Goal: Task Accomplishment & Management: Complete application form

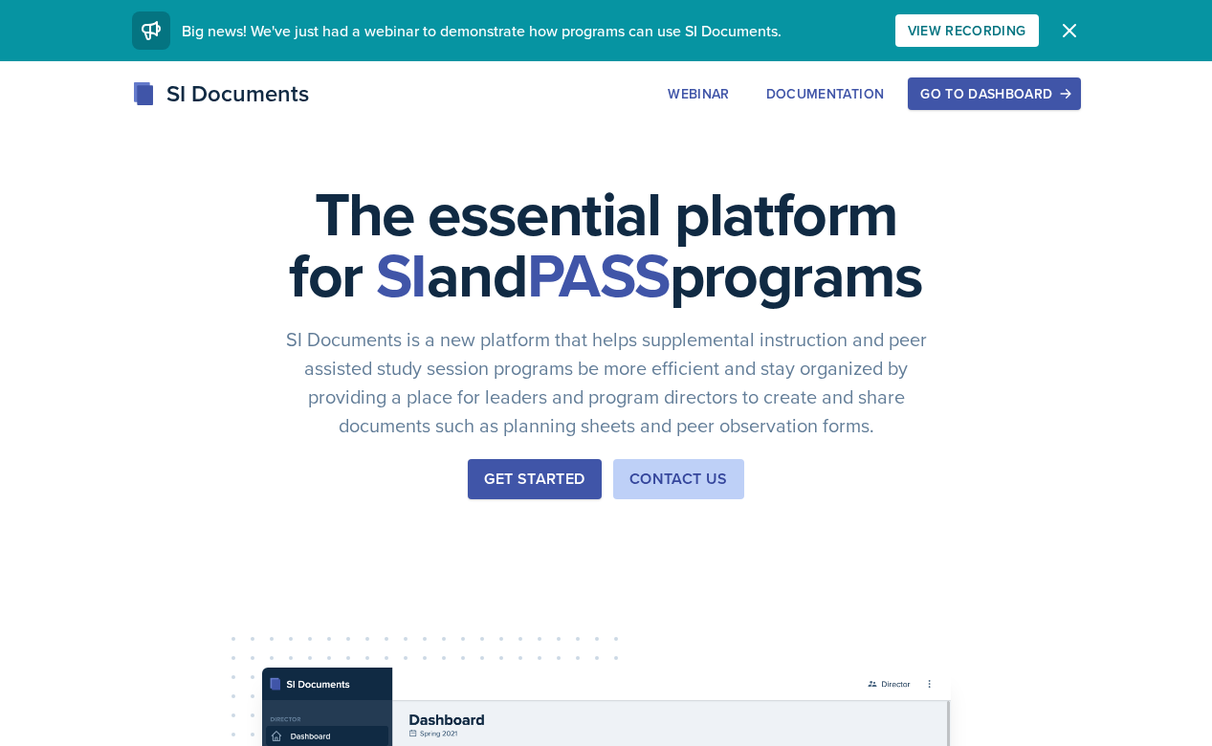
click at [952, 100] on div "Go to Dashboard" at bounding box center [994, 93] width 147 height 15
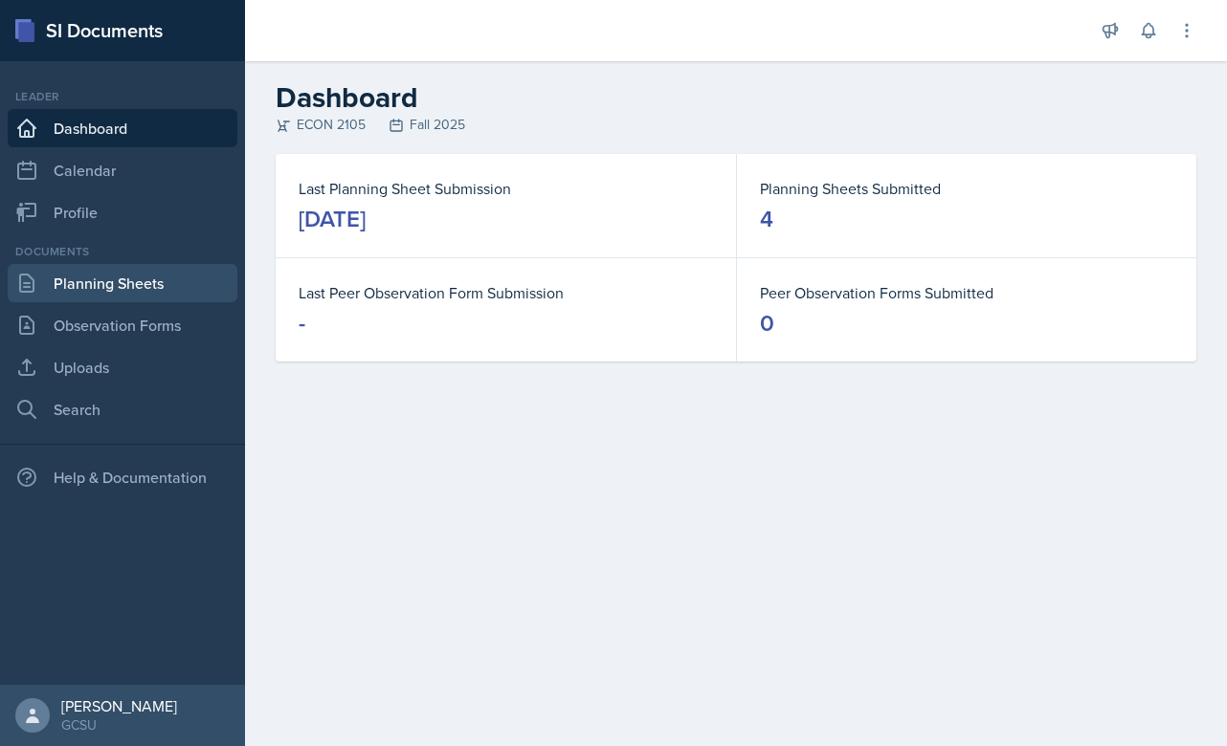
click at [171, 277] on link "Planning Sheets" at bounding box center [123, 283] width 230 height 38
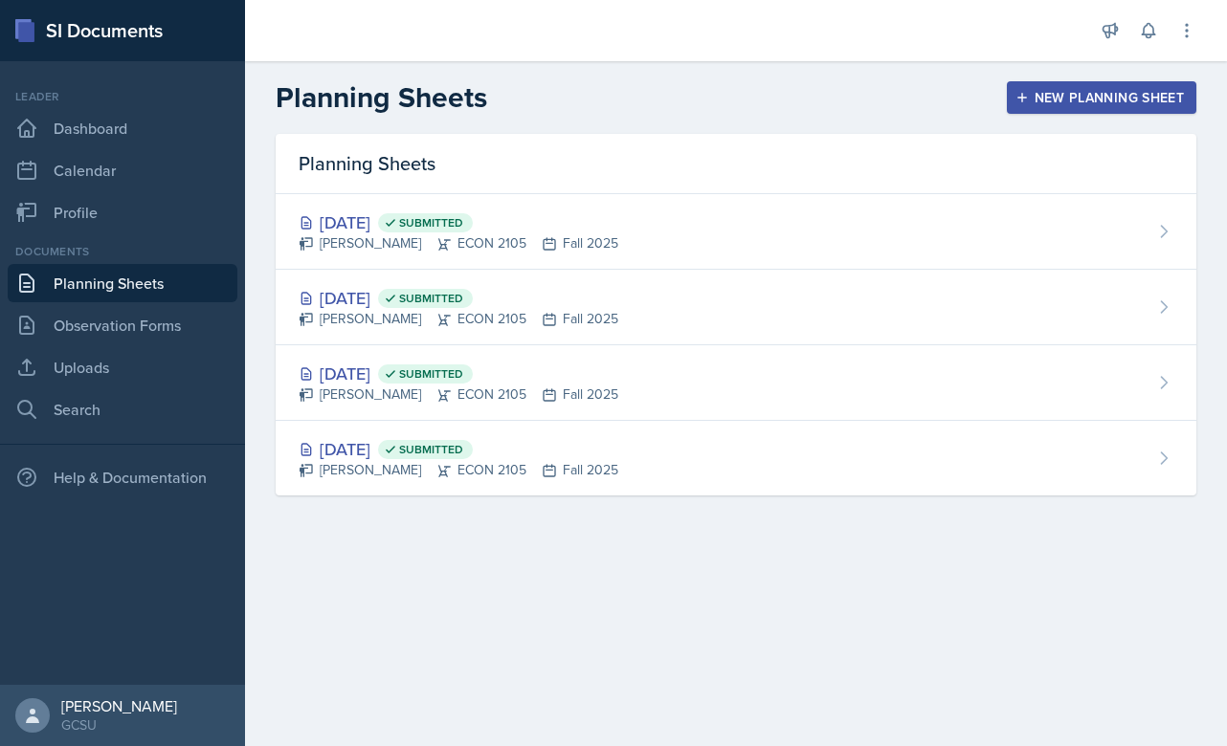
click at [463, 215] on span "Submitted" at bounding box center [431, 222] width 64 height 15
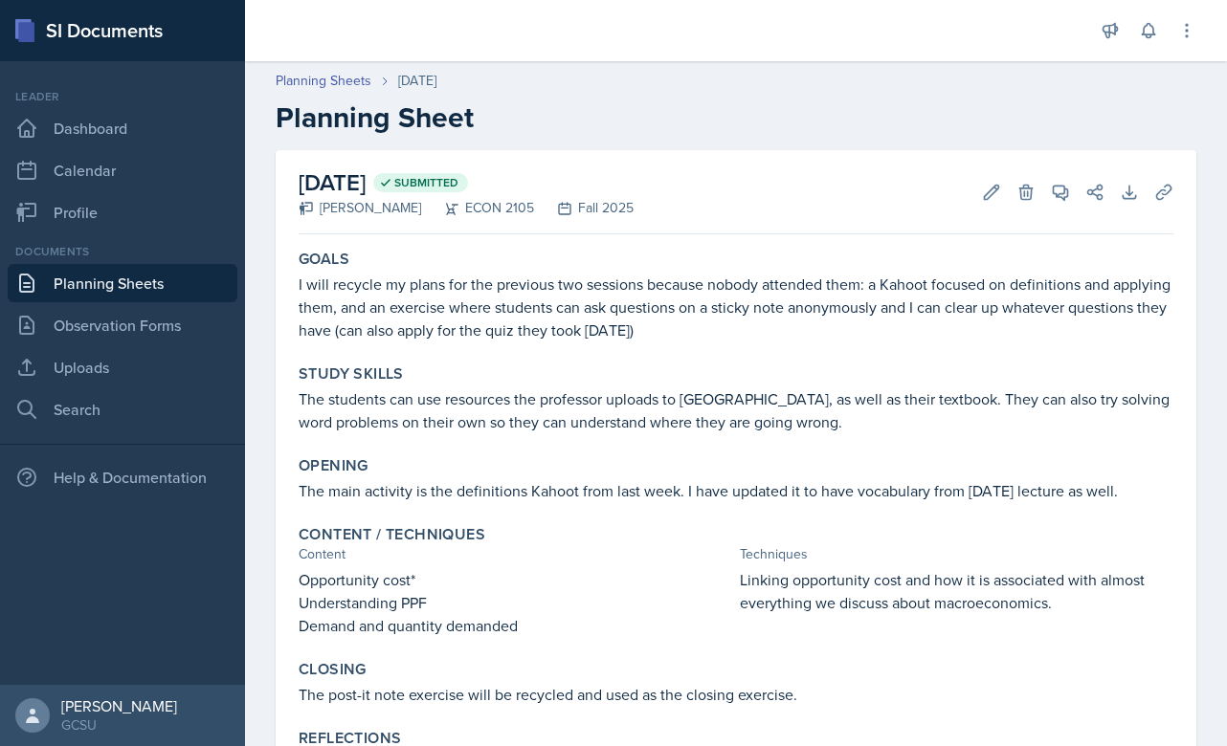
scroll to position [82, 0]
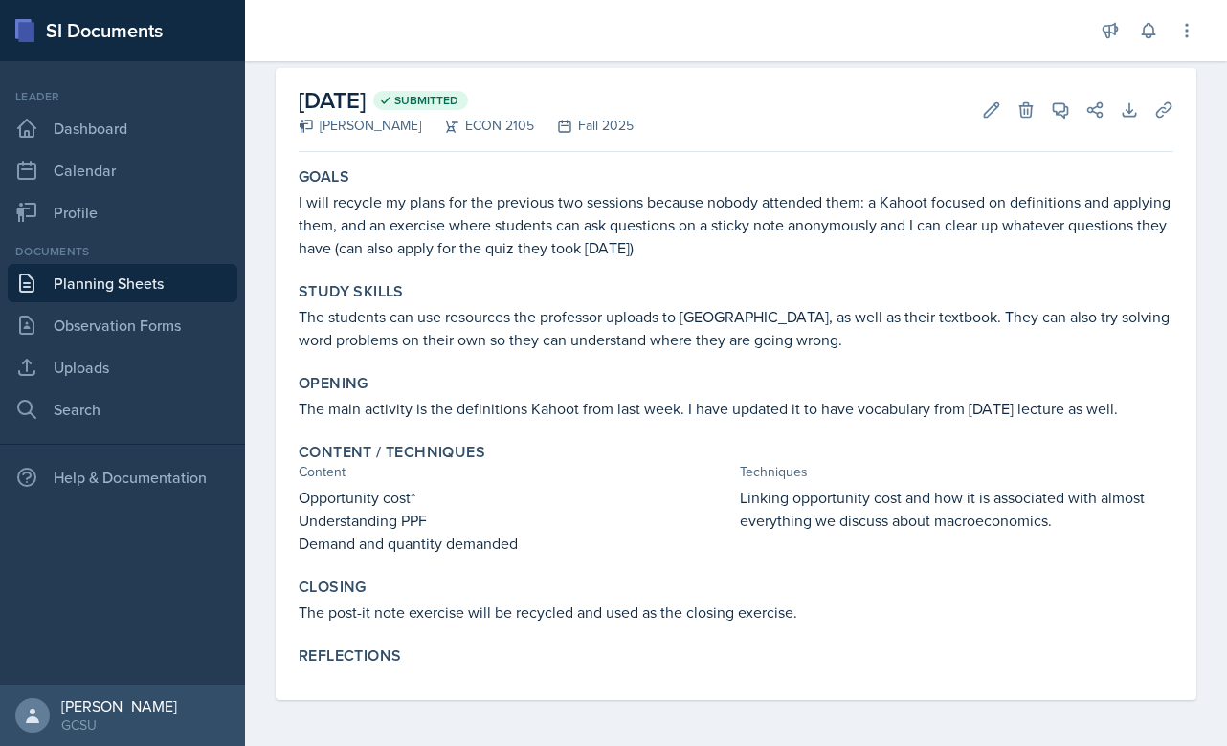
click at [985, 105] on icon at bounding box center [992, 109] width 14 height 14
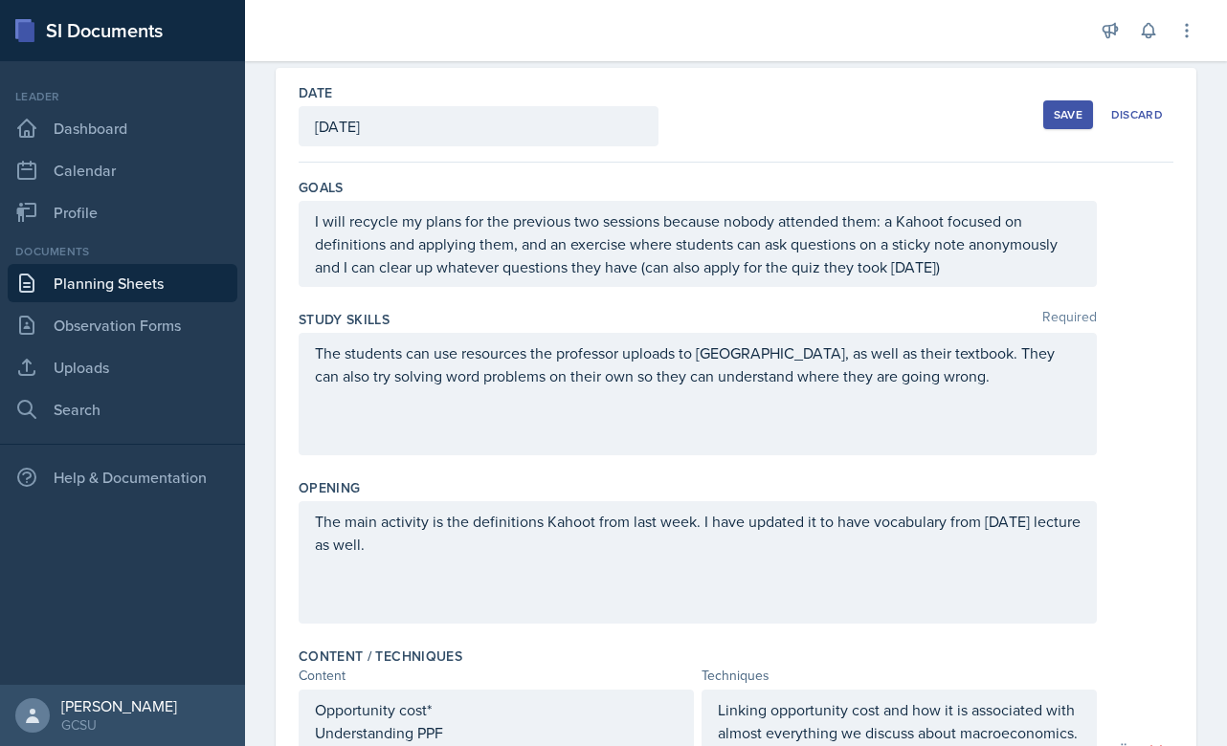
scroll to position [598, 0]
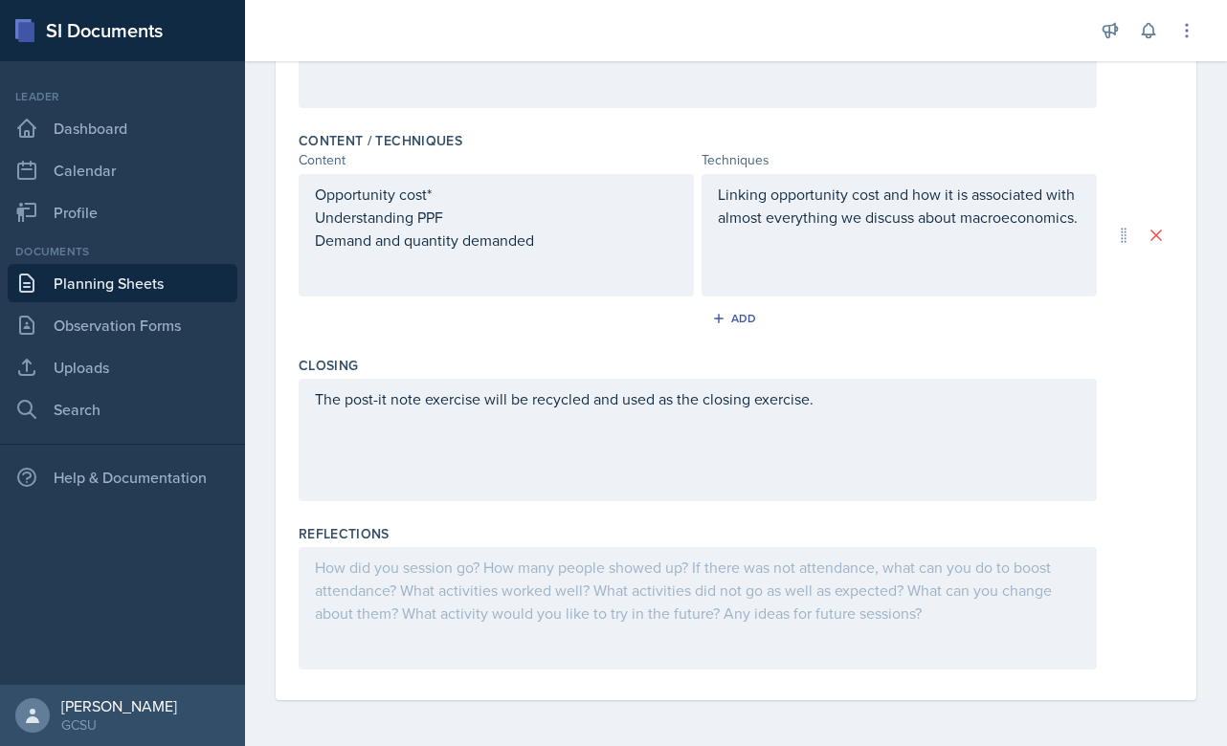
click at [518, 582] on div at bounding box center [698, 608] width 798 height 122
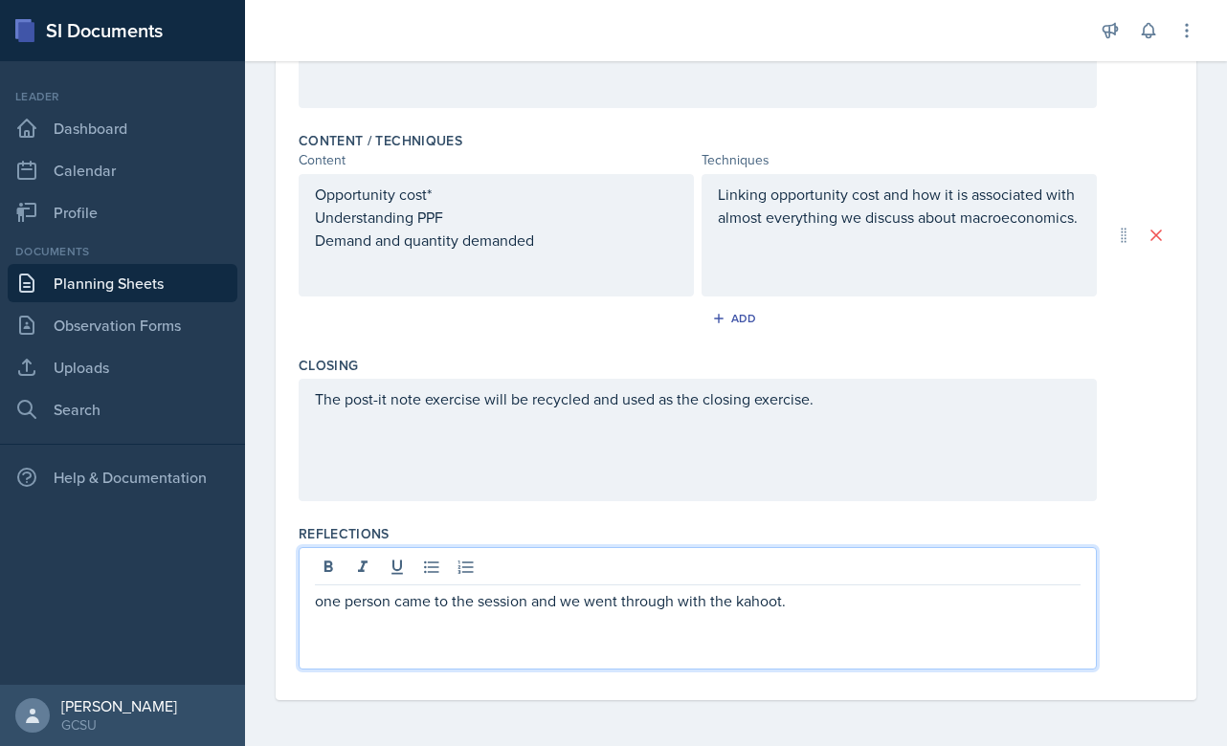
click at [323, 609] on p "one person came to the session and we went through with the kahoot." at bounding box center [698, 600] width 766 height 23
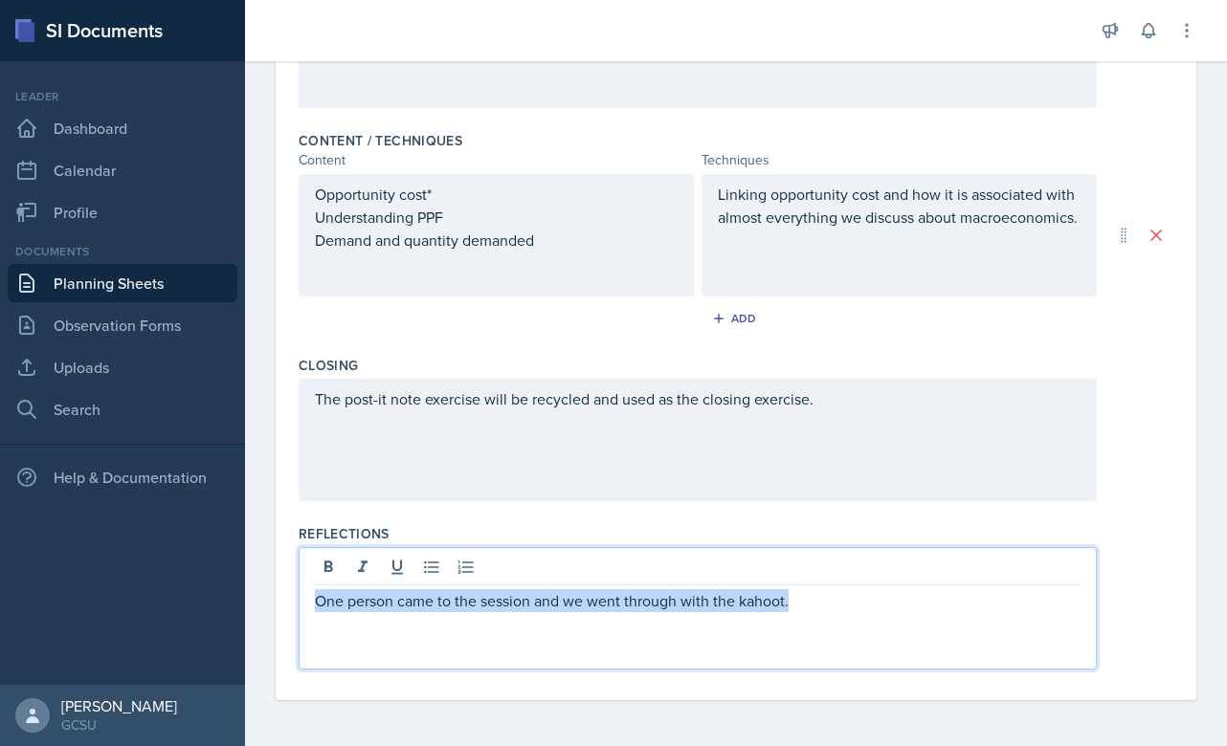
drag, startPoint x: 829, startPoint y: 602, endPoint x: 313, endPoint y: 603, distance: 515.8
click at [313, 603] on div "One person came to the session and we went through with the kahoot." at bounding box center [698, 608] width 798 height 122
copy p "One person came to the session and we went through with the kahoot."
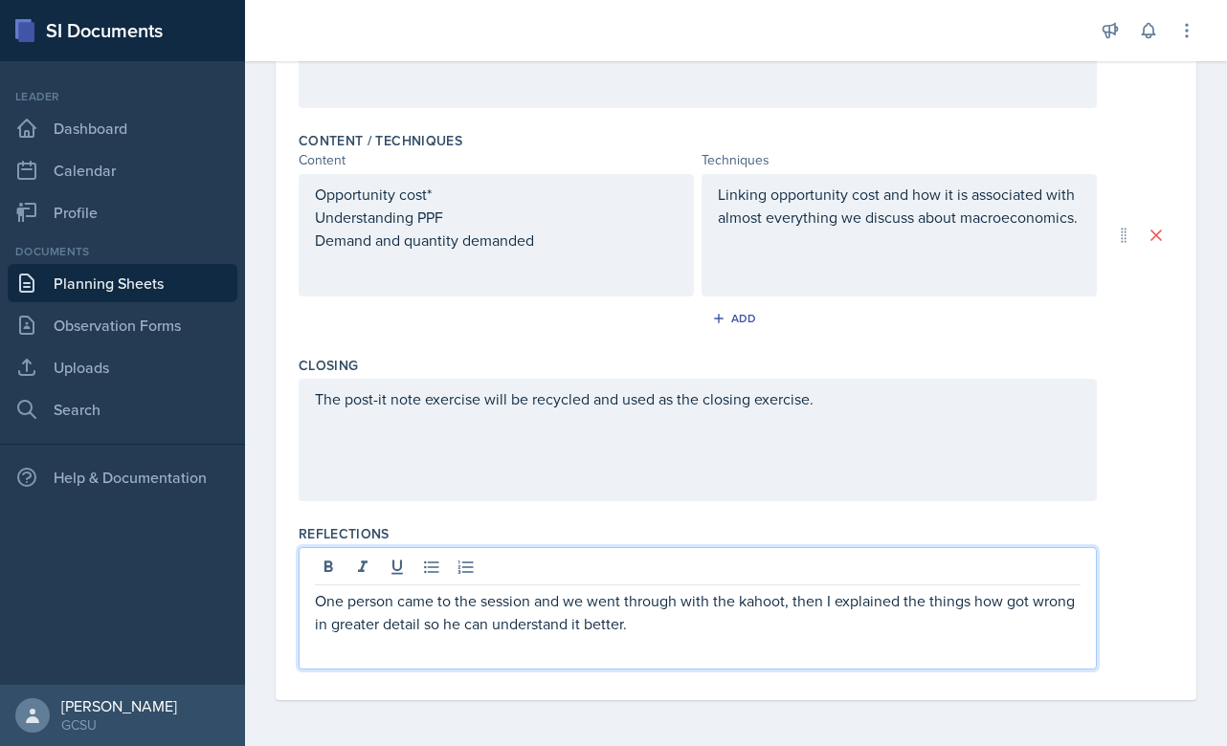
scroll to position [0, 0]
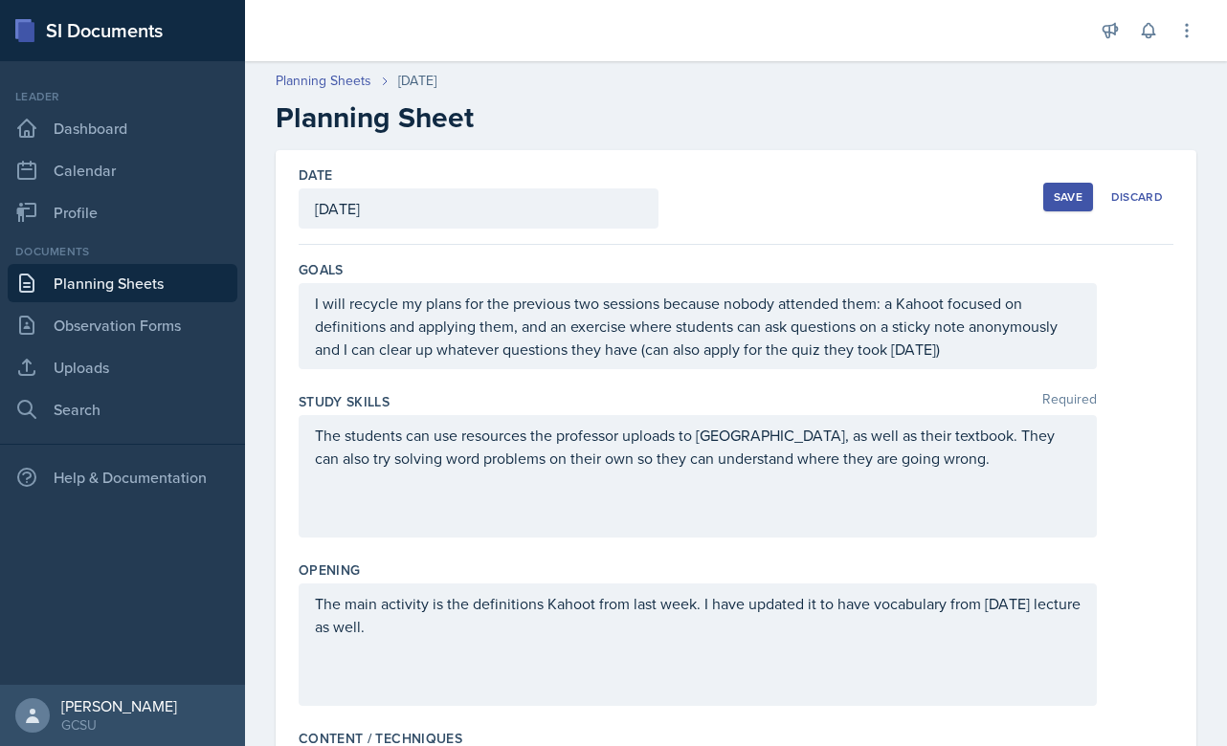
click at [1043, 209] on button "Save" at bounding box center [1068, 197] width 50 height 29
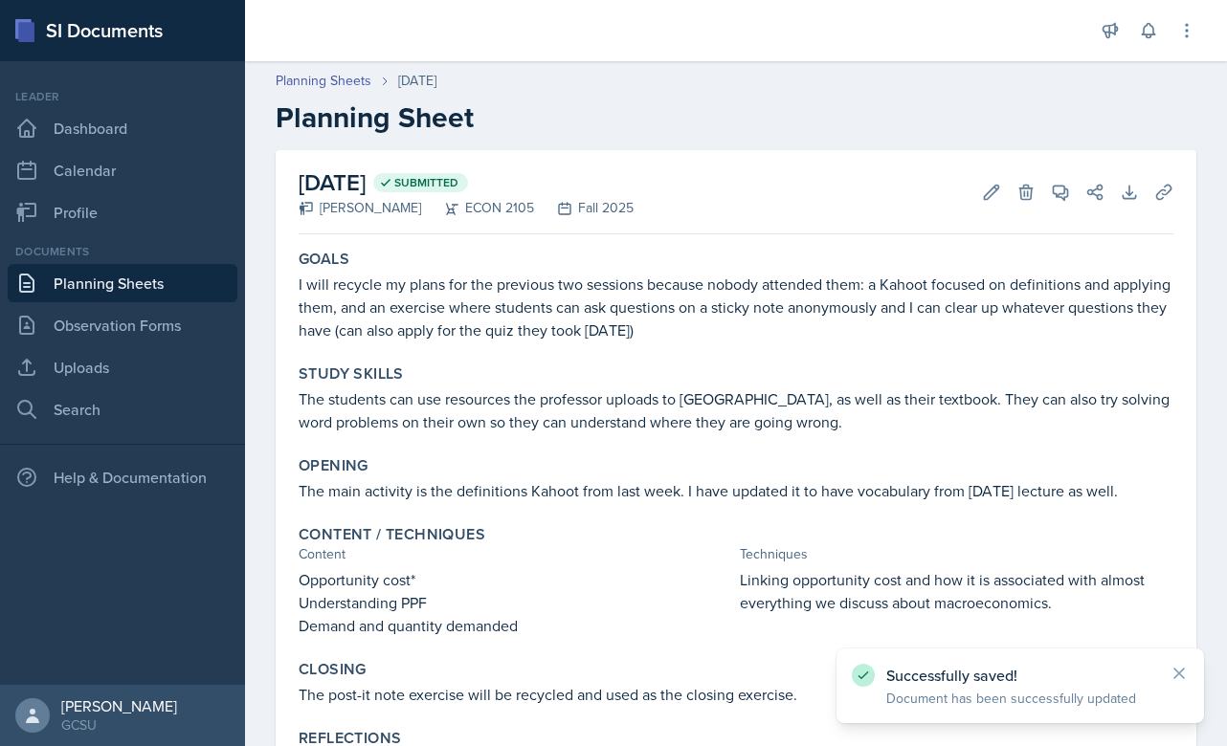
click at [99, 297] on link "Planning Sheets" at bounding box center [123, 283] width 230 height 38
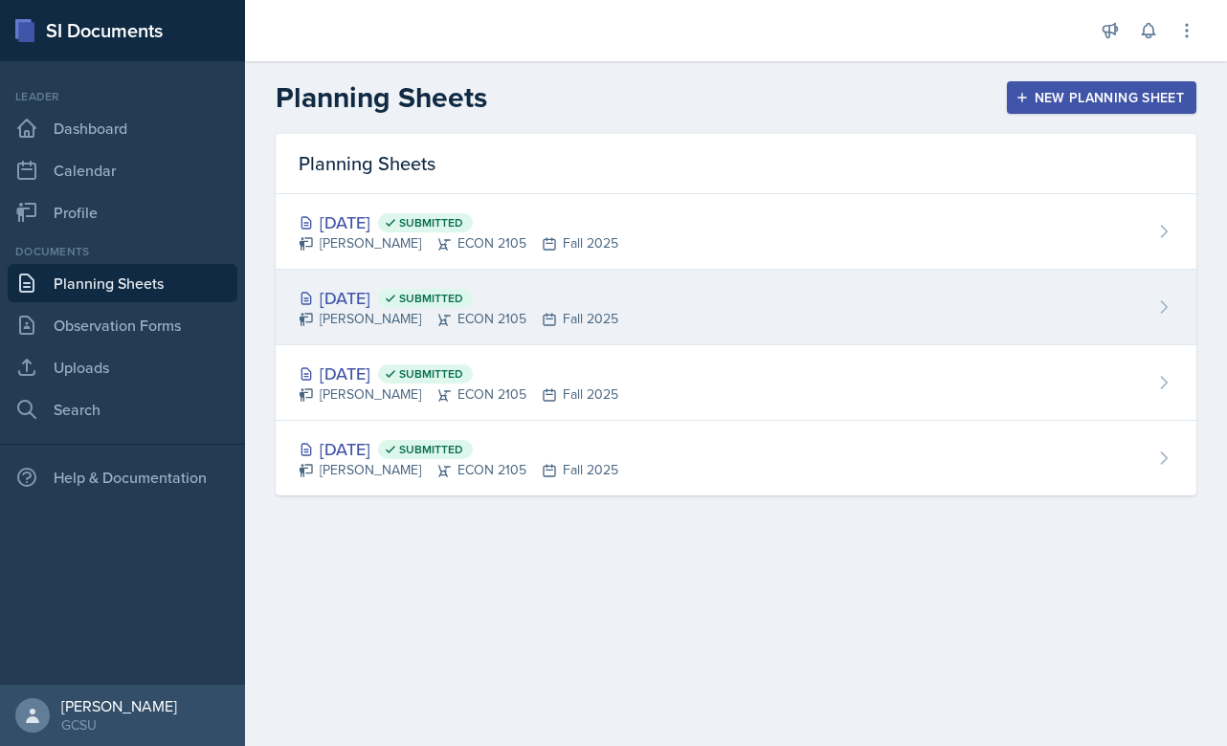
click at [575, 290] on div "Aug 29th, 2025 Submitted" at bounding box center [459, 298] width 320 height 26
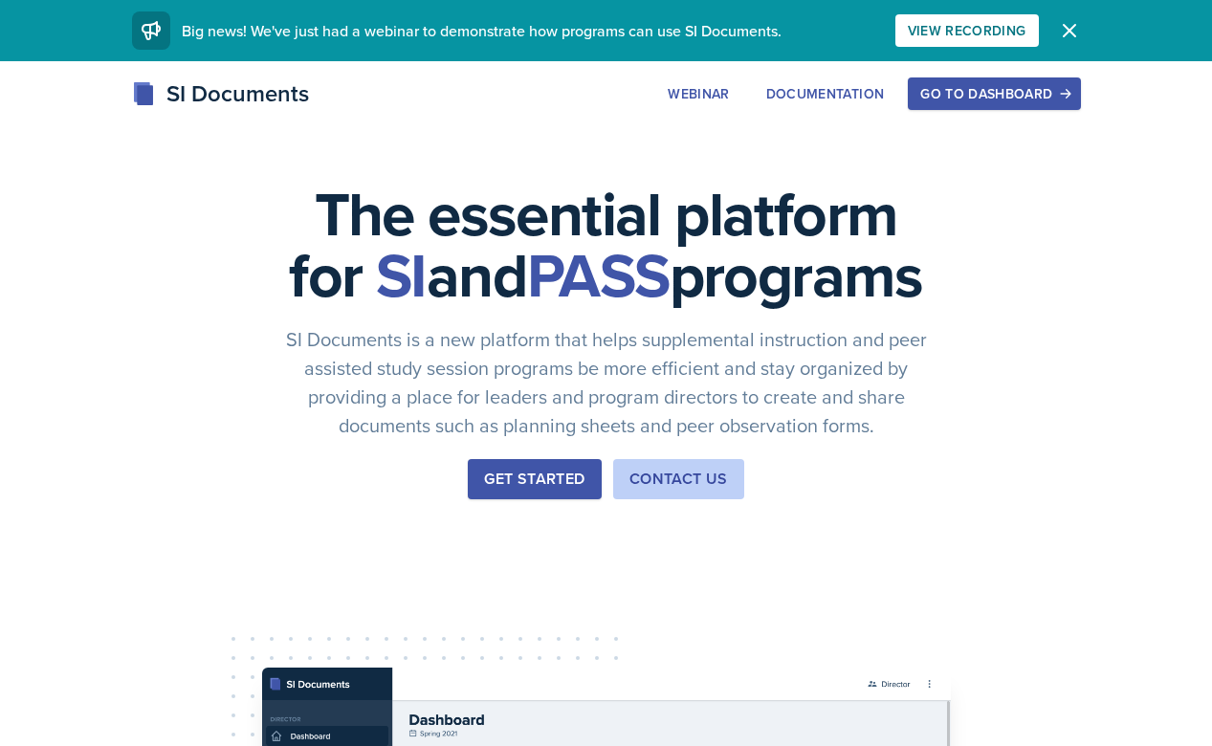
click at [928, 112] on div "SI Documents Webinar Documentation Go to Dashboard Sign Up Go to Dashboard" at bounding box center [606, 115] width 1212 height 77
click at [945, 94] on div "Go to Dashboard" at bounding box center [994, 93] width 147 height 15
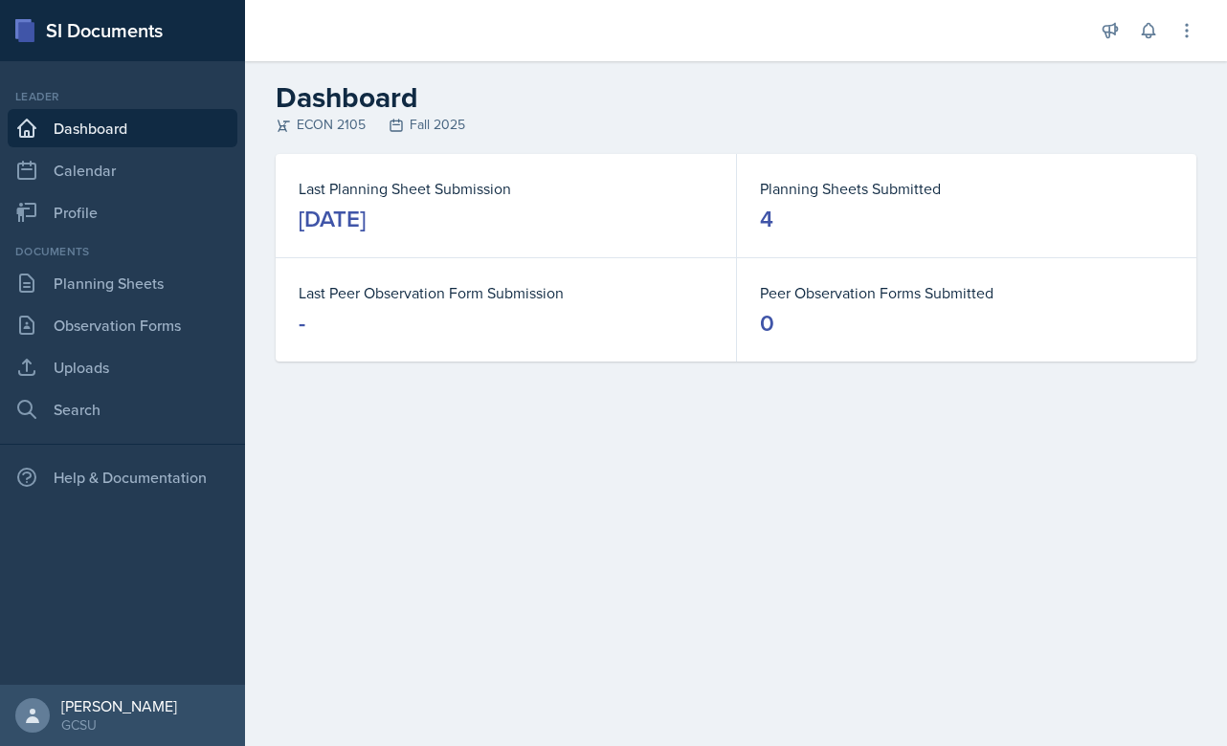
click at [366, 204] on div "[DATE]" at bounding box center [332, 219] width 67 height 31
click at [62, 284] on link "Planning Sheets" at bounding box center [123, 283] width 230 height 38
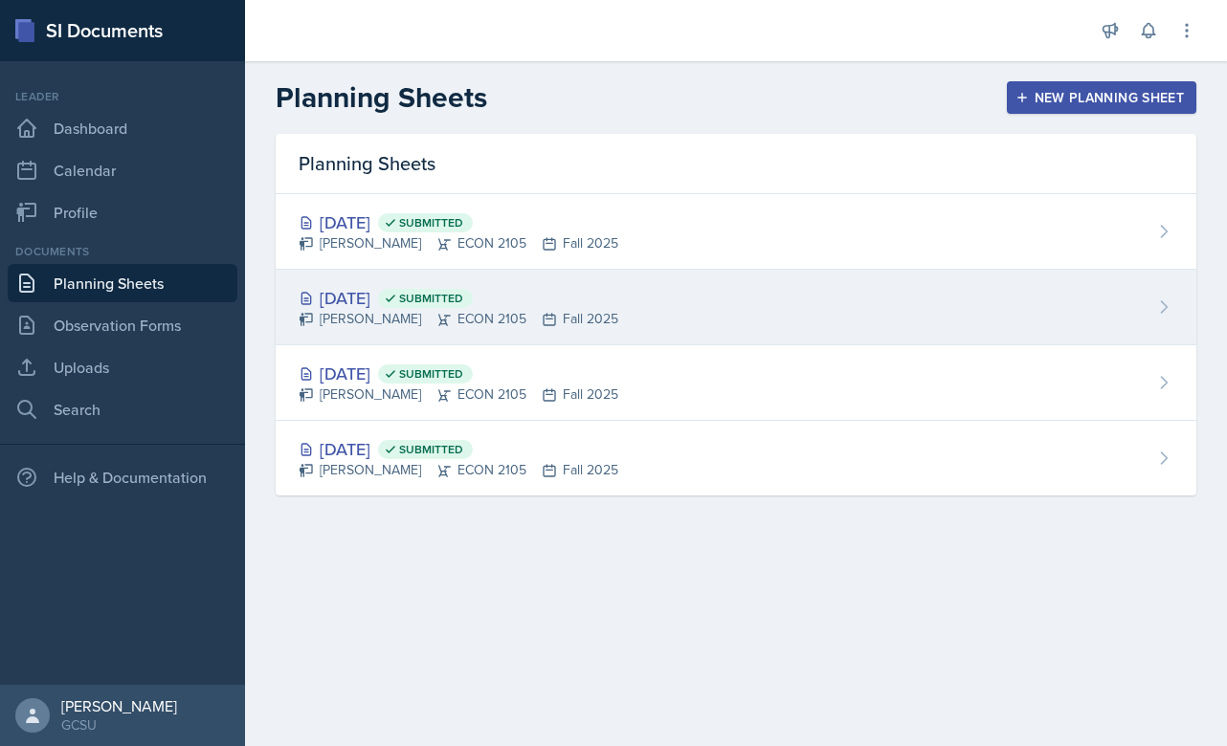
click at [658, 312] on div "[DATE] Submitted [PERSON_NAME] ECON 2105 Fall 2025" at bounding box center [736, 308] width 921 height 76
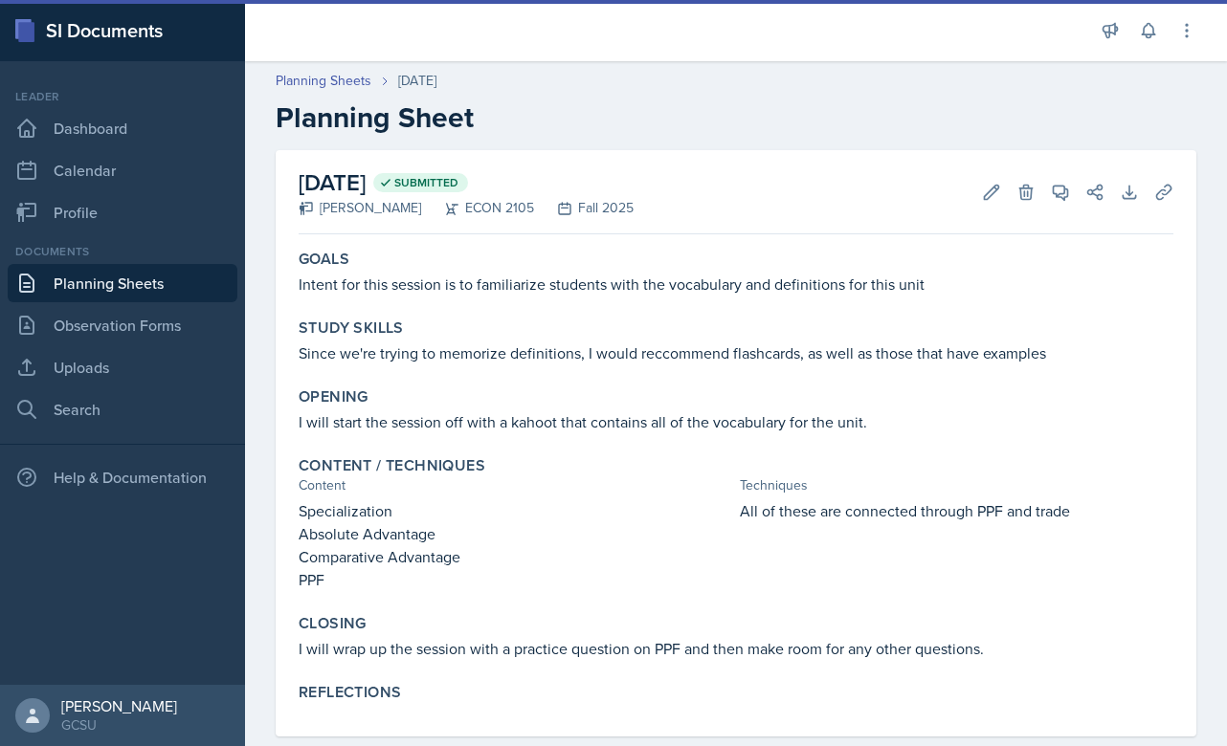
scroll to position [36, 0]
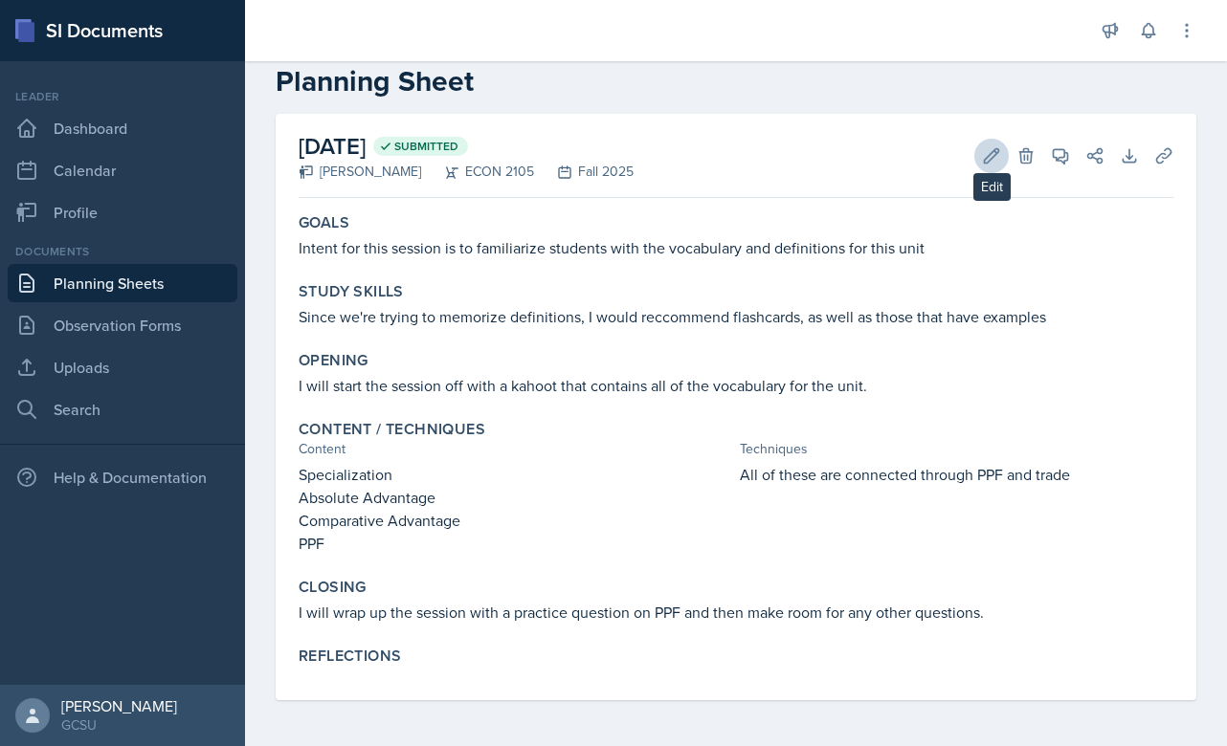
click at [983, 160] on icon at bounding box center [991, 155] width 19 height 19
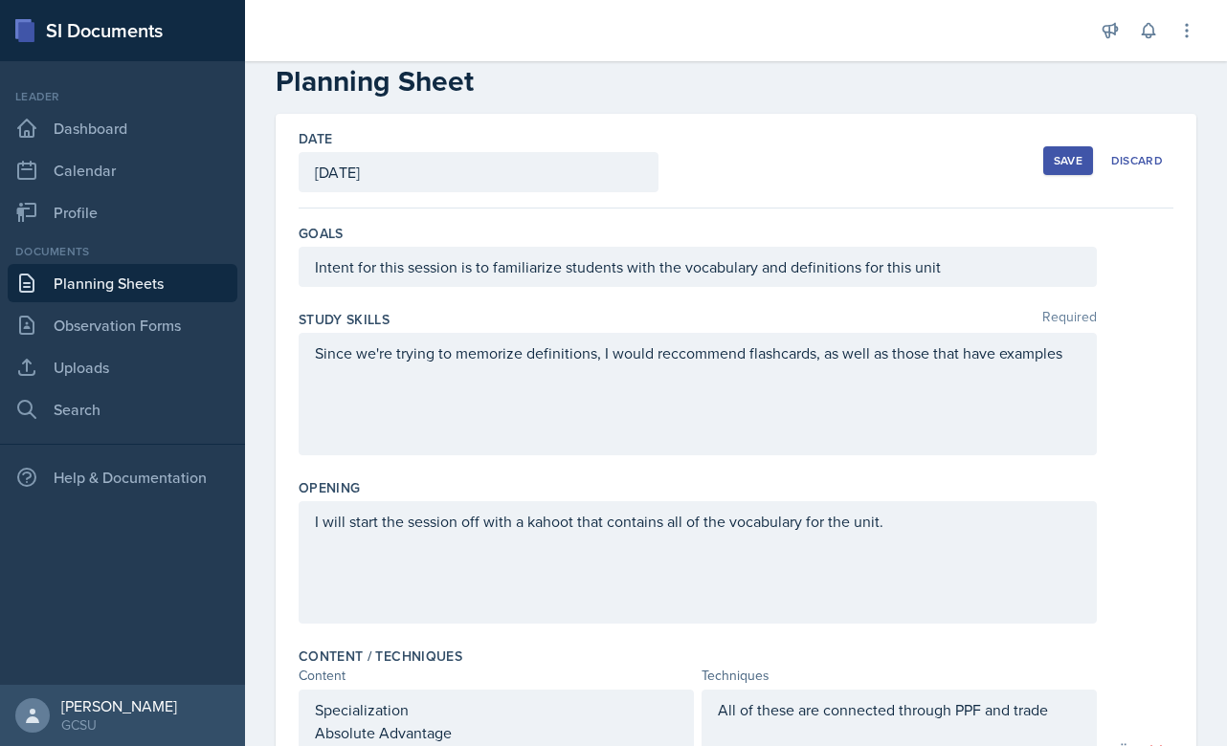
scroll to position [552, 0]
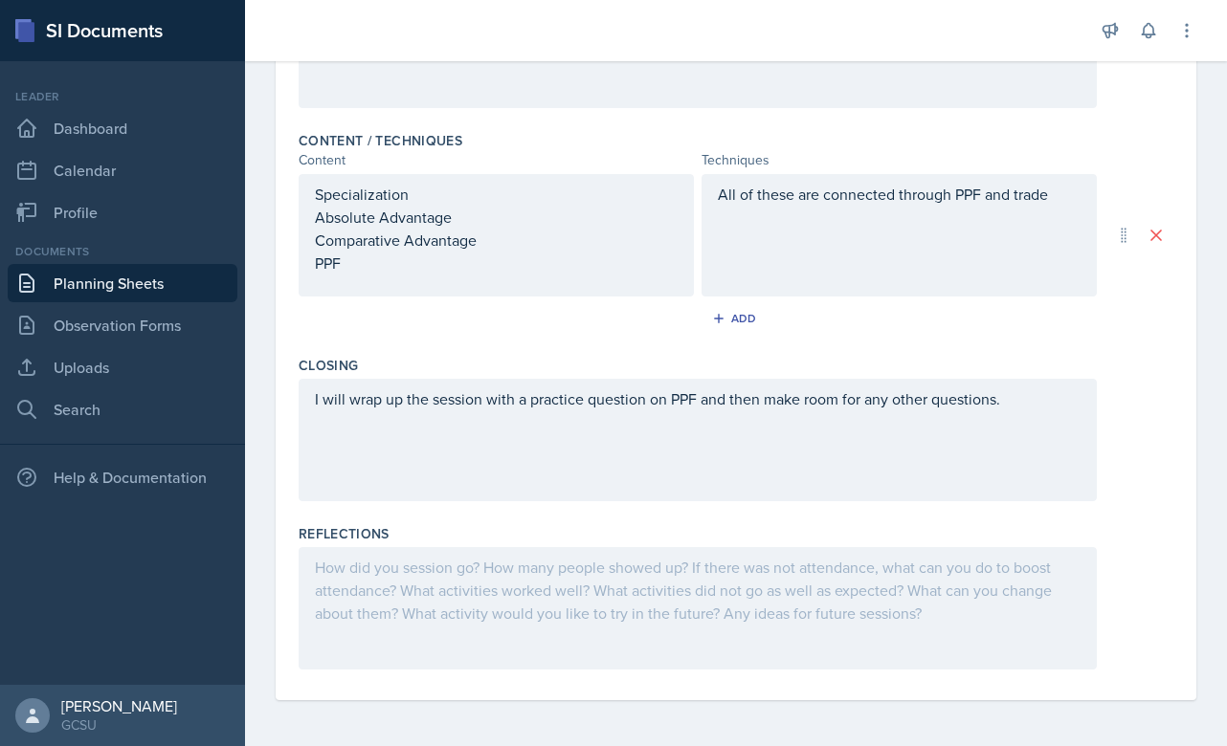
drag, startPoint x: 540, startPoint y: 618, endPoint x: 544, endPoint y: 603, distance: 16.0
click at [542, 610] on div at bounding box center [698, 608] width 798 height 122
